Goal: Task Accomplishment & Management: Use online tool/utility

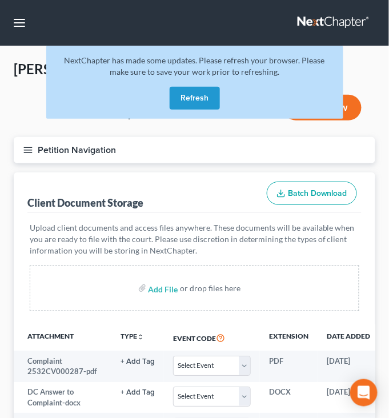
click at [208, 110] on button "Refresh" at bounding box center [195, 98] width 50 height 23
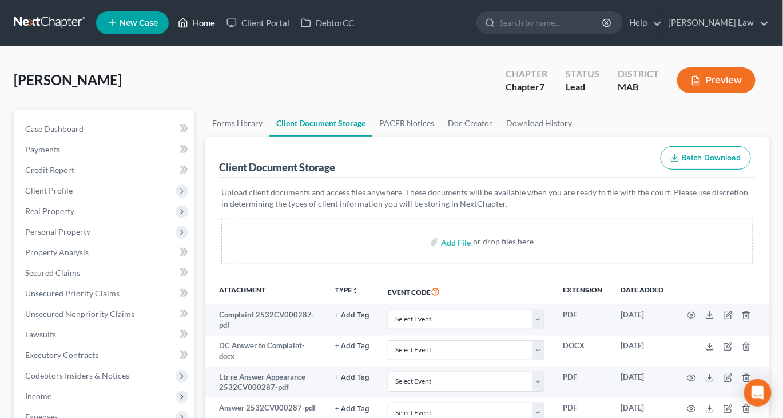
click at [188, 26] on icon at bounding box center [184, 23] width 8 height 9
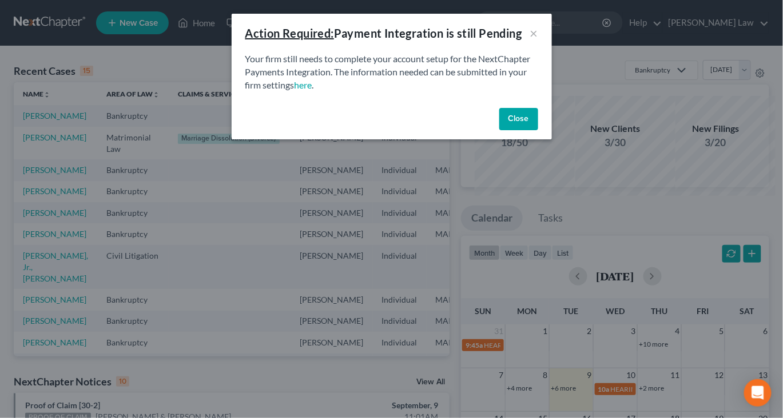
click at [389, 131] on button "Close" at bounding box center [518, 119] width 39 height 23
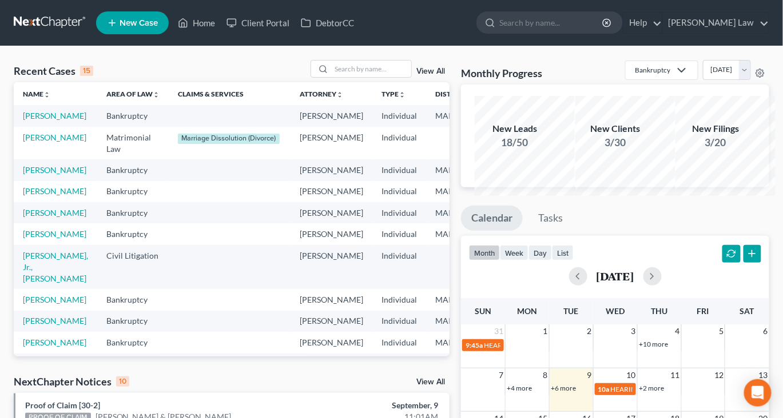
click at [343, 82] on div "Recent Cases 15 View All" at bounding box center [232, 71] width 436 height 22
click at [346, 77] on input "search" at bounding box center [371, 69] width 80 height 17
type input "canning"
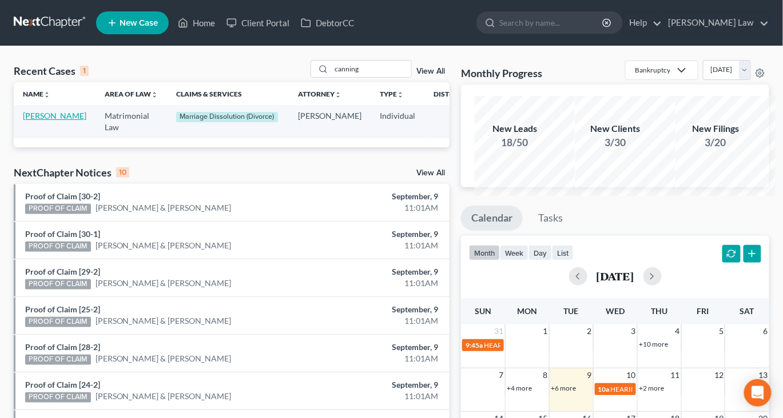
click at [43, 121] on link "[PERSON_NAME]" at bounding box center [54, 116] width 63 height 10
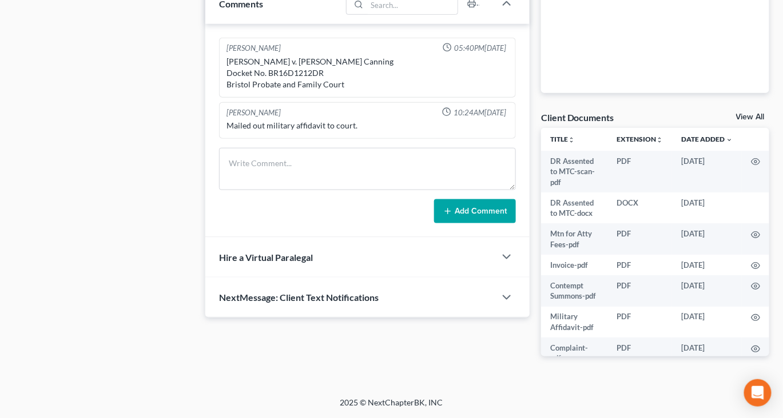
scroll to position [532, 0]
click at [389, 113] on link "View All" at bounding box center [750, 117] width 29 height 8
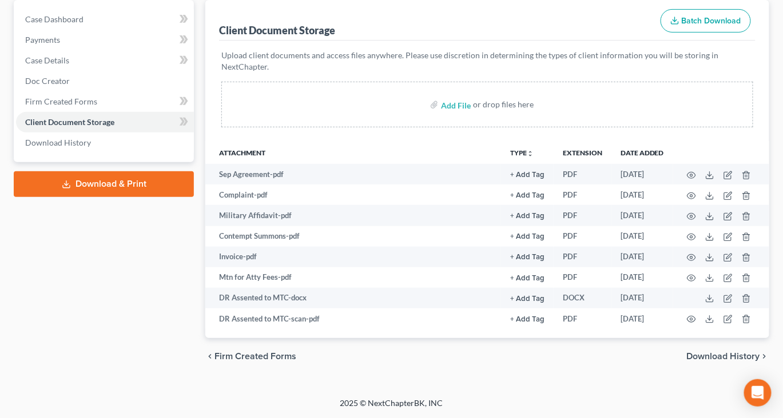
scroll to position [235, 0]
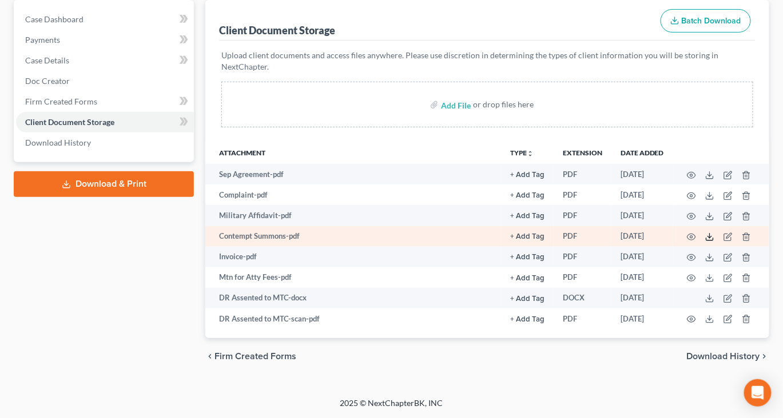
click at [389, 237] on polyline at bounding box center [710, 238] width 4 height 2
click at [389, 233] on icon at bounding box center [709, 237] width 9 height 9
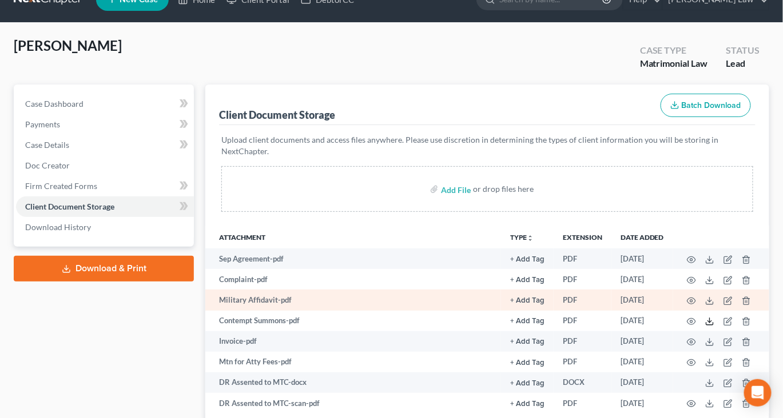
scroll to position [0, 0]
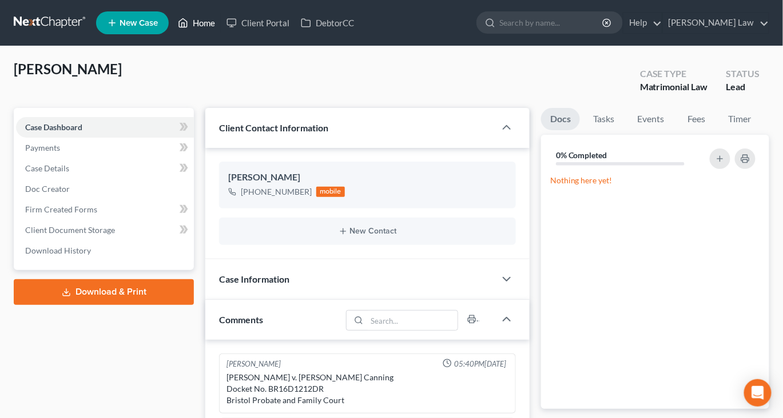
click at [221, 30] on link "Home" at bounding box center [196, 23] width 49 height 21
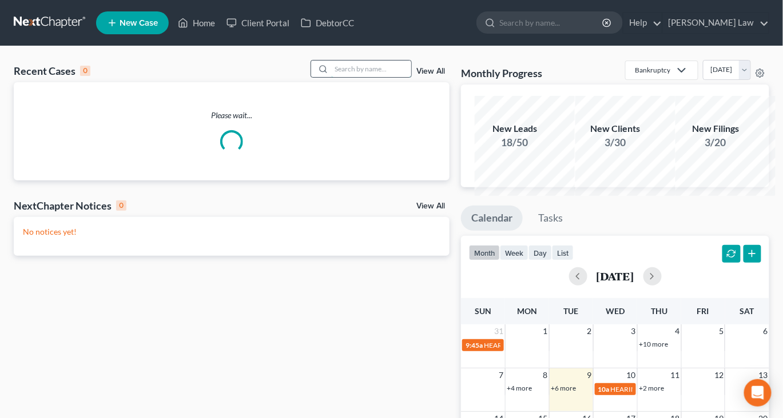
click at [340, 77] on input "search" at bounding box center [371, 69] width 80 height 17
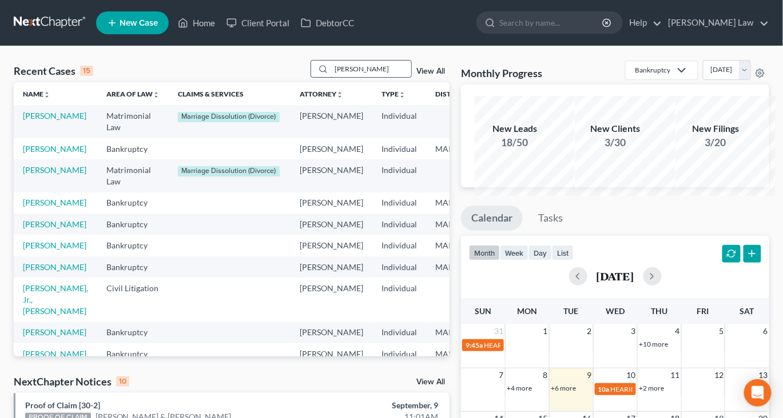
type input "[PERSON_NAME]"
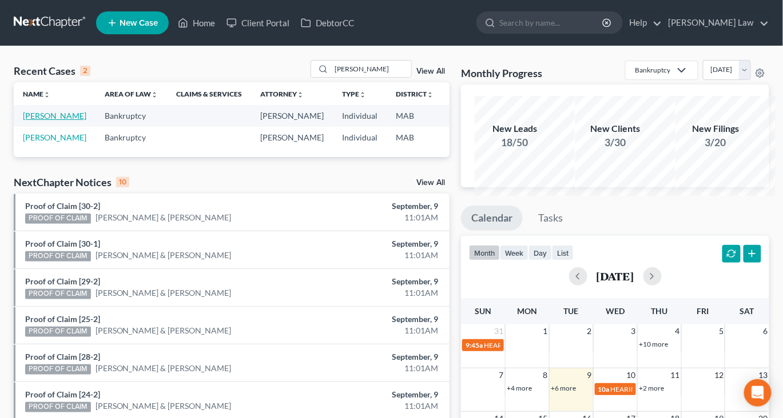
click at [39, 121] on link "[PERSON_NAME]" at bounding box center [54, 116] width 63 height 10
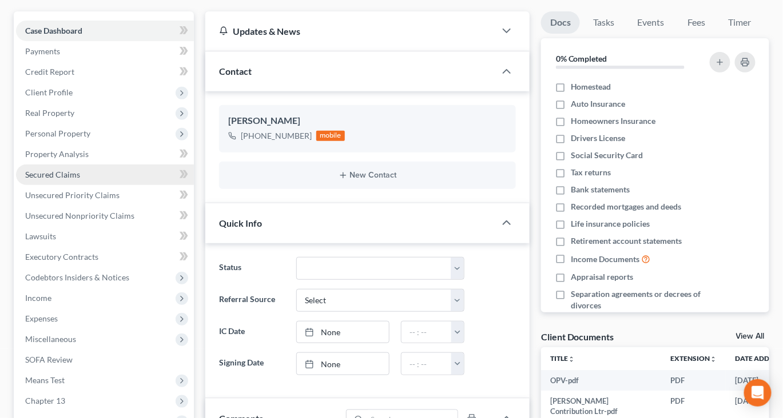
scroll to position [97, 0]
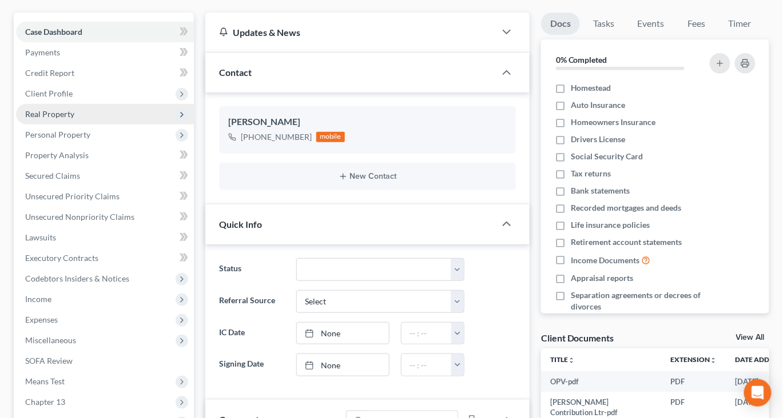
click at [59, 119] on span "Real Property" at bounding box center [49, 114] width 49 height 10
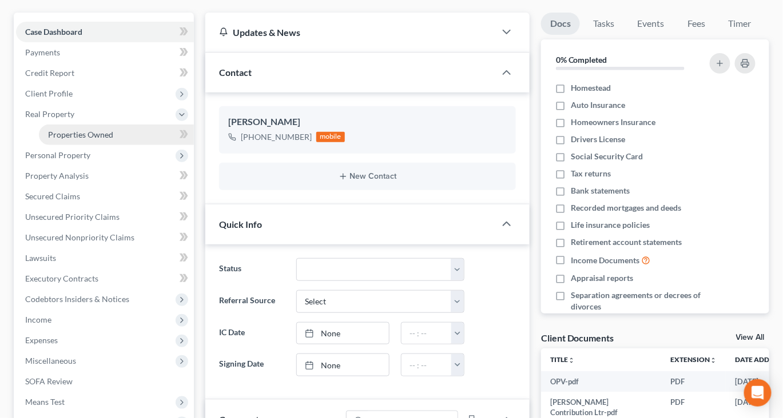
click at [91, 139] on span "Properties Owned" at bounding box center [80, 135] width 65 height 10
